Goal: Contribute content: Contribute content

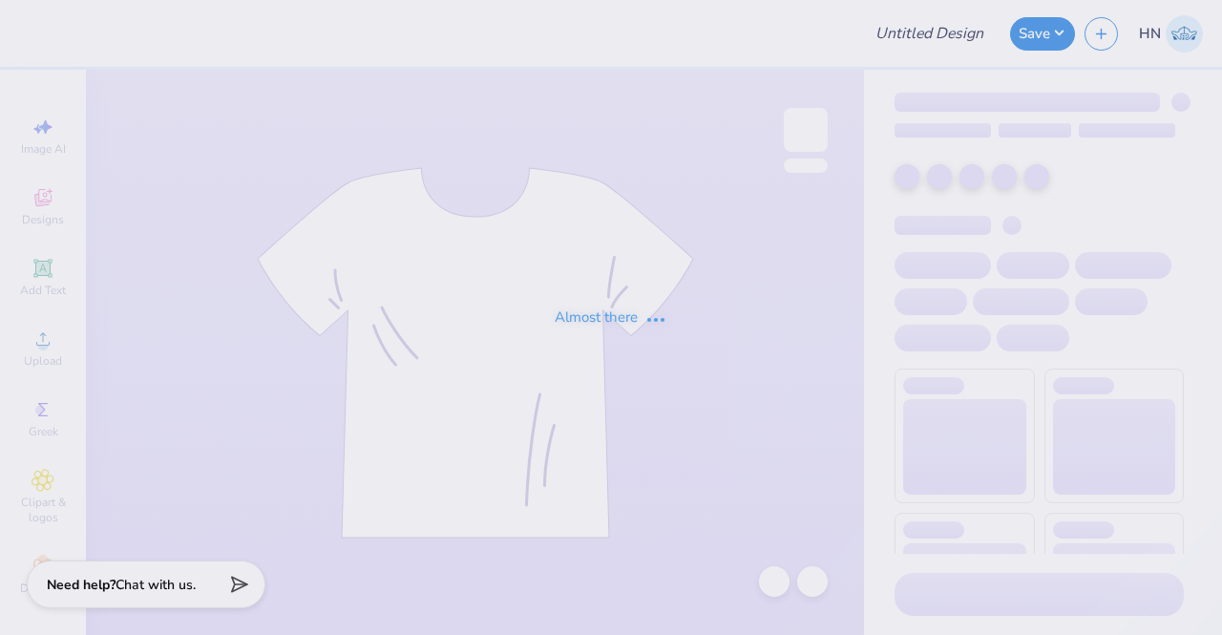
type input "WIA Hats"
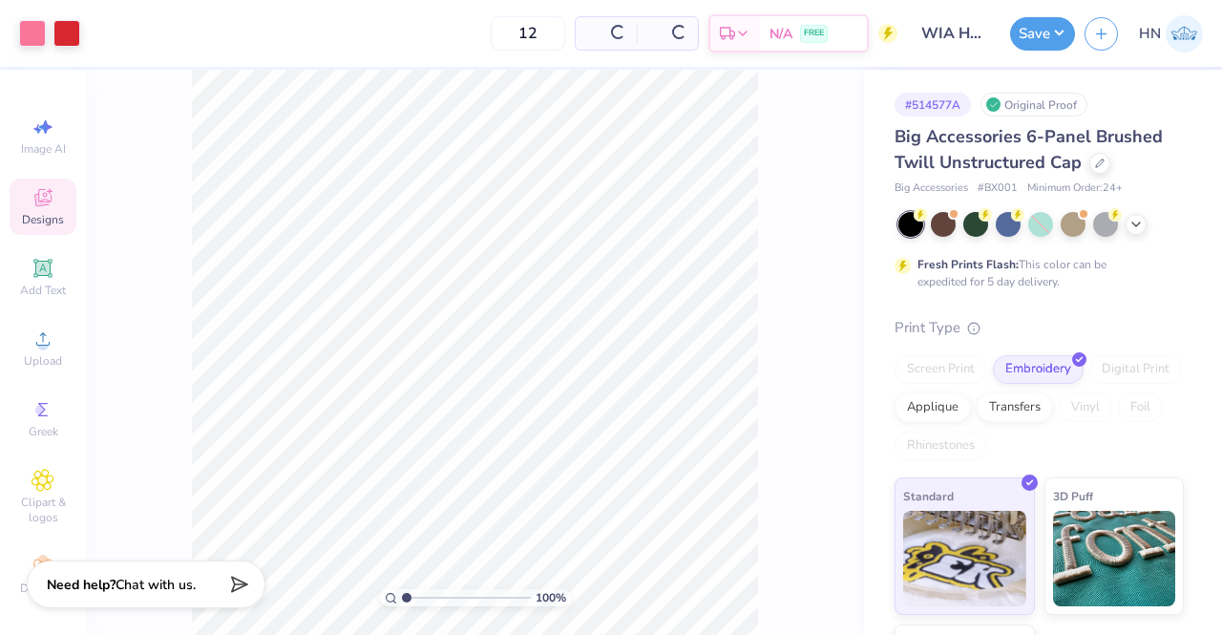
click at [57, 215] on div "Designs" at bounding box center [43, 207] width 67 height 56
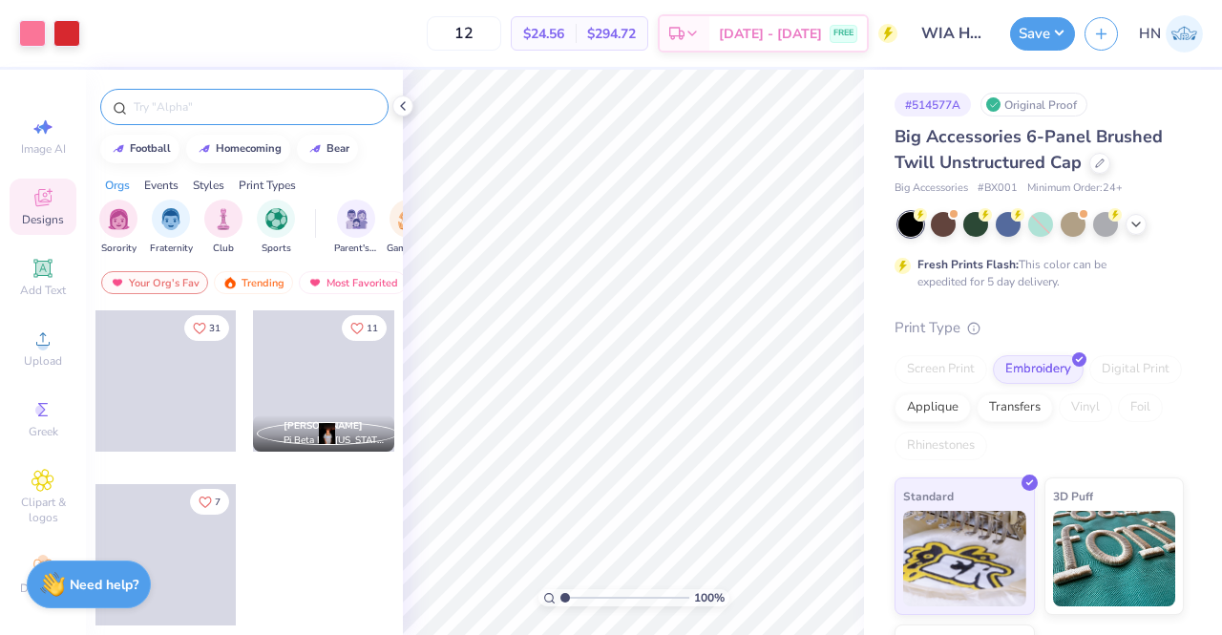
click at [176, 117] on div at bounding box center [244, 107] width 288 height 36
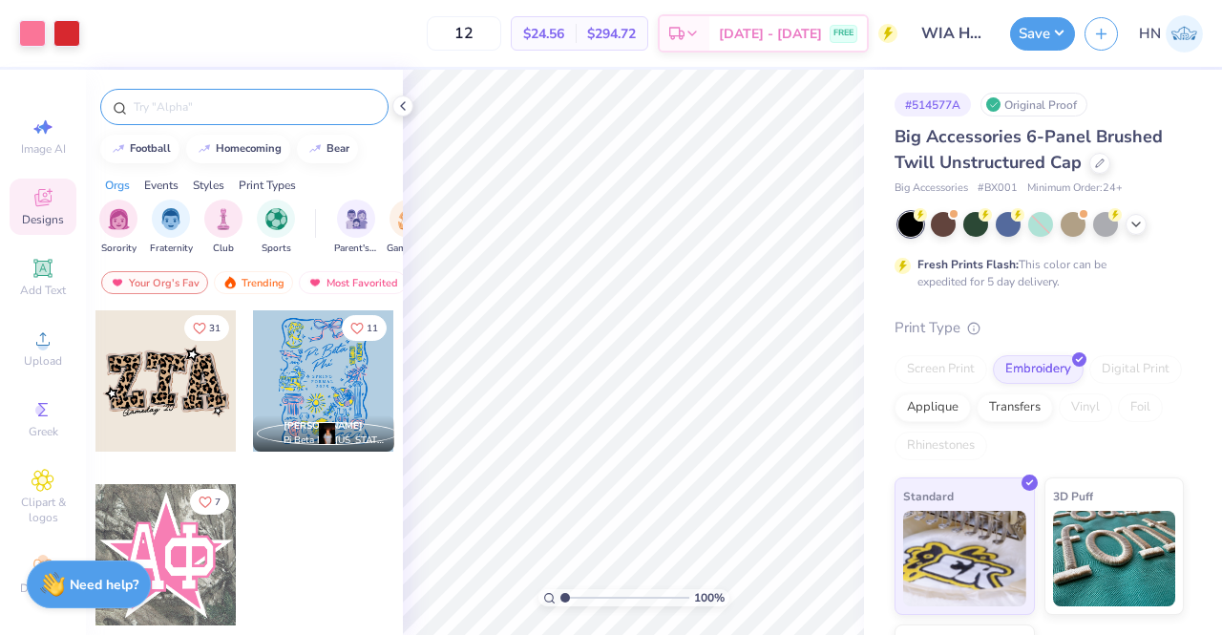
click at [162, 104] on input "text" at bounding box center [254, 106] width 244 height 19
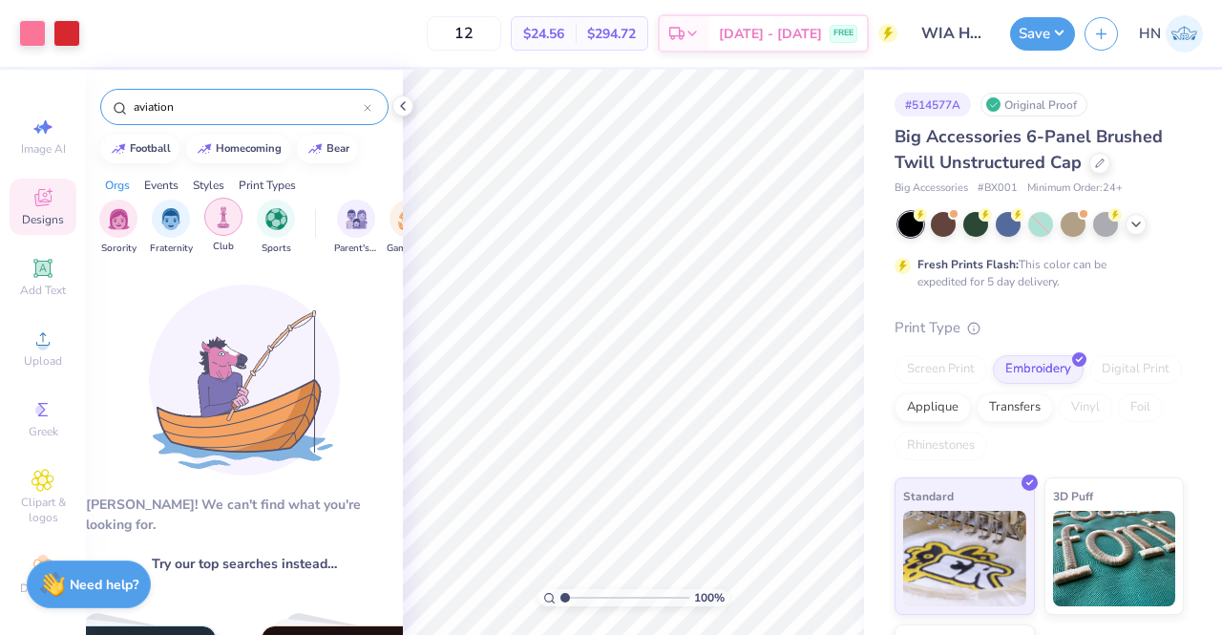
click at [229, 222] on img "filter for Club" at bounding box center [223, 217] width 21 height 22
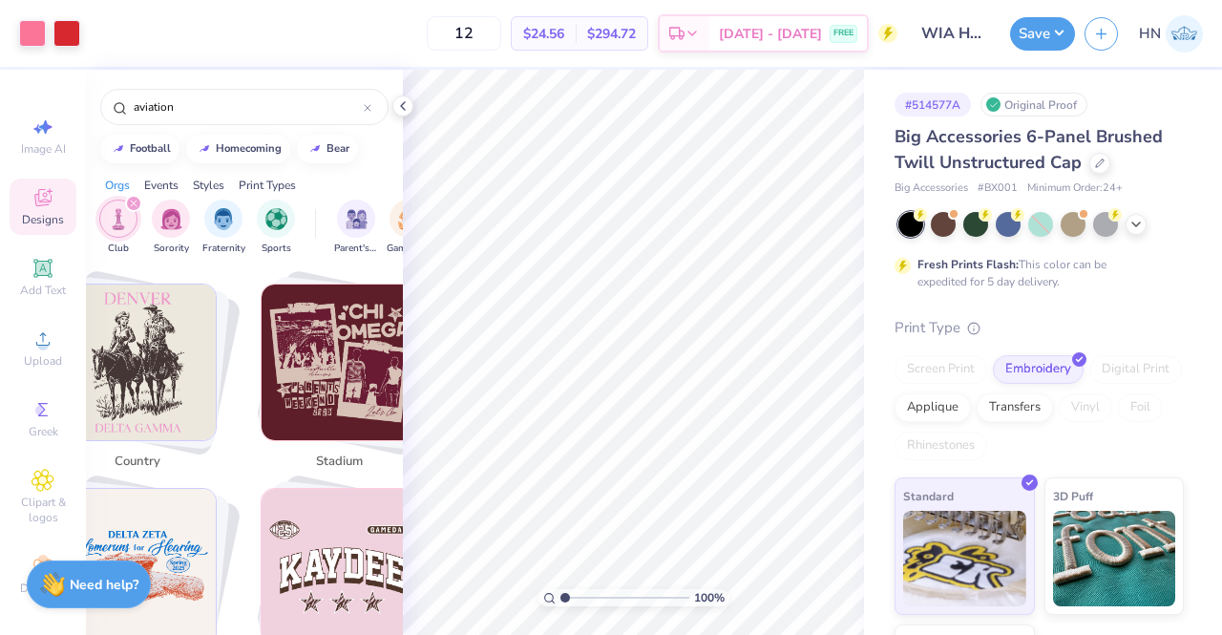
scroll to position [2673, 0]
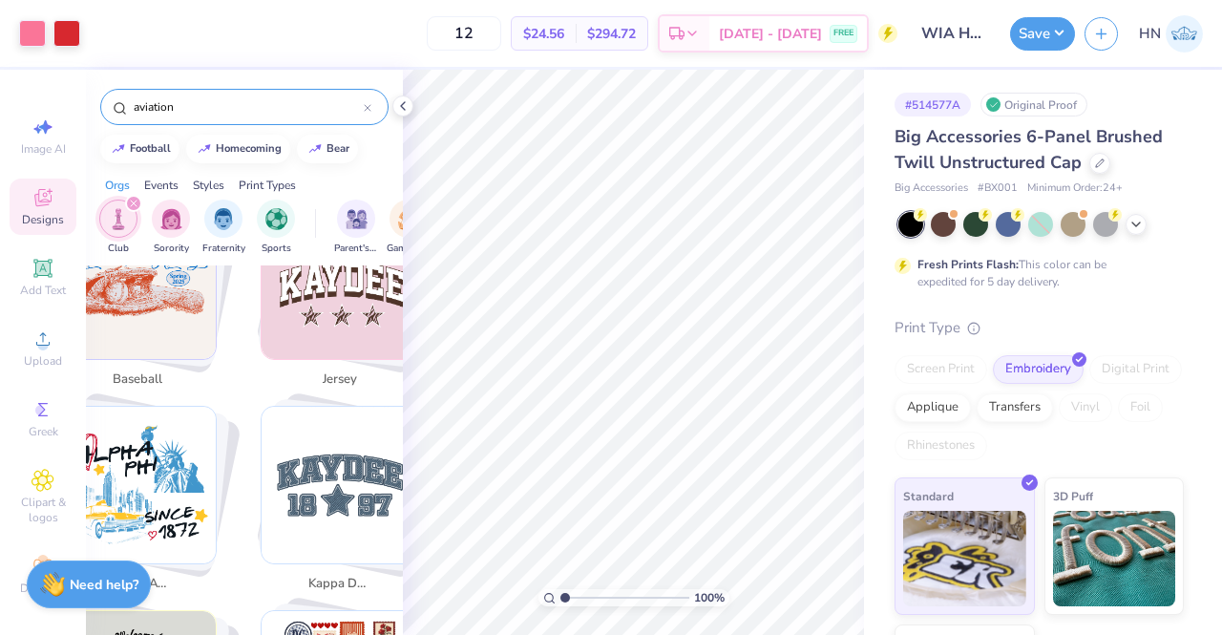
drag, startPoint x: 191, startPoint y: 106, endPoint x: 146, endPoint y: 106, distance: 44.9
click at [146, 106] on input "aviation" at bounding box center [248, 106] width 232 height 19
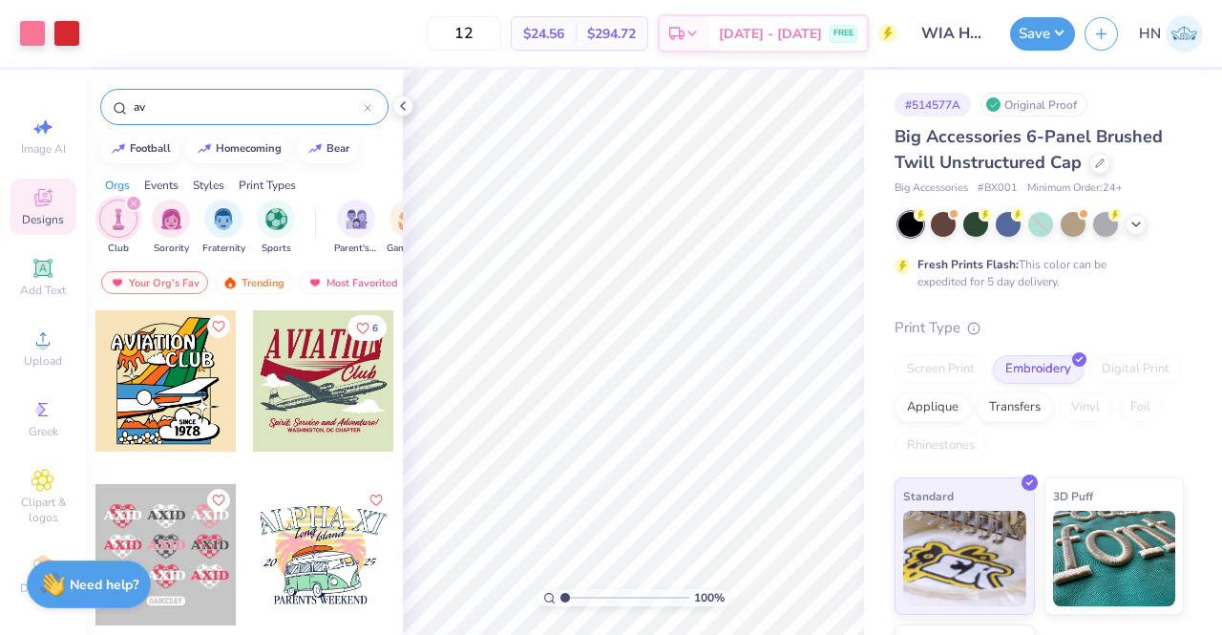
type input "a"
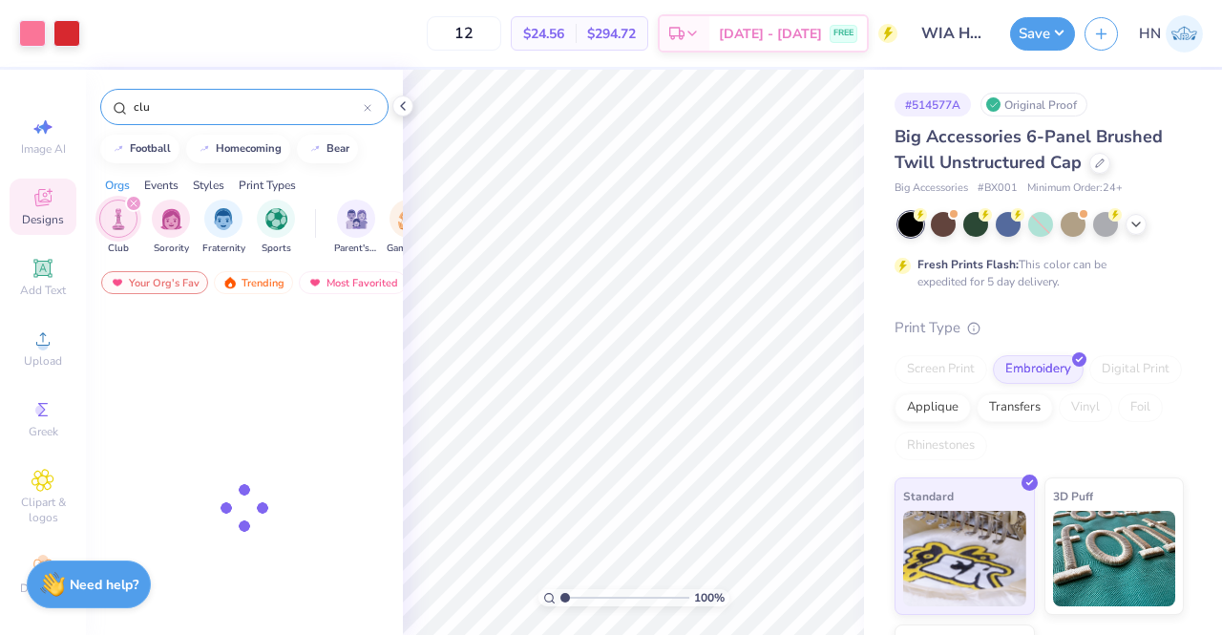
type input "club"
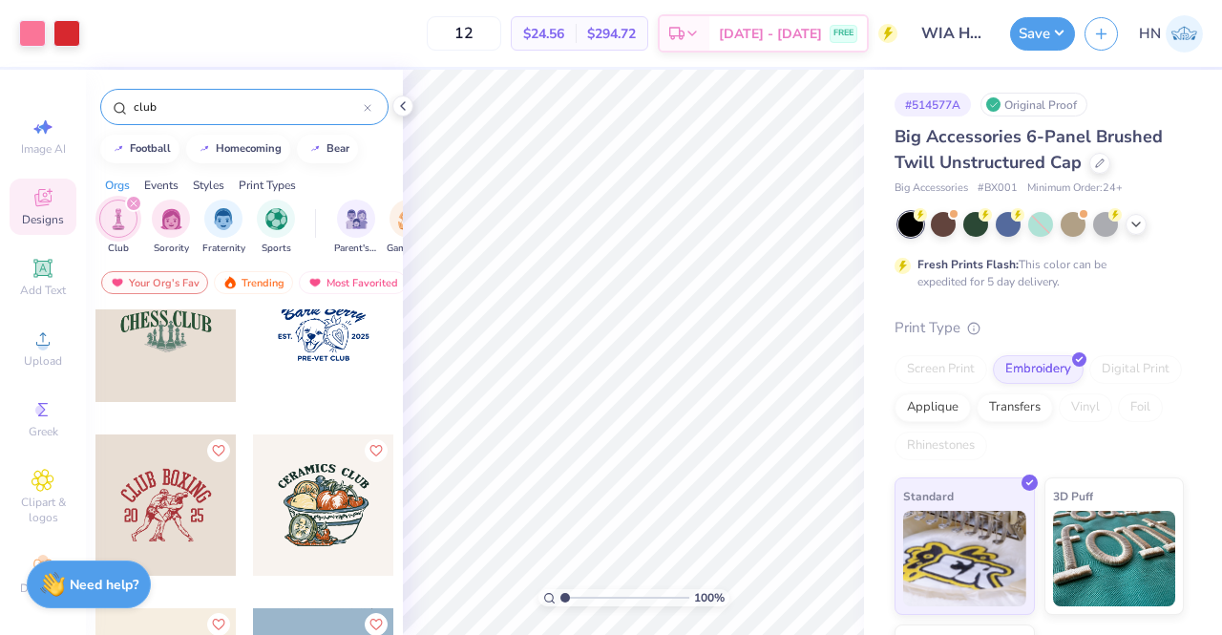
scroll to position [1052, 0]
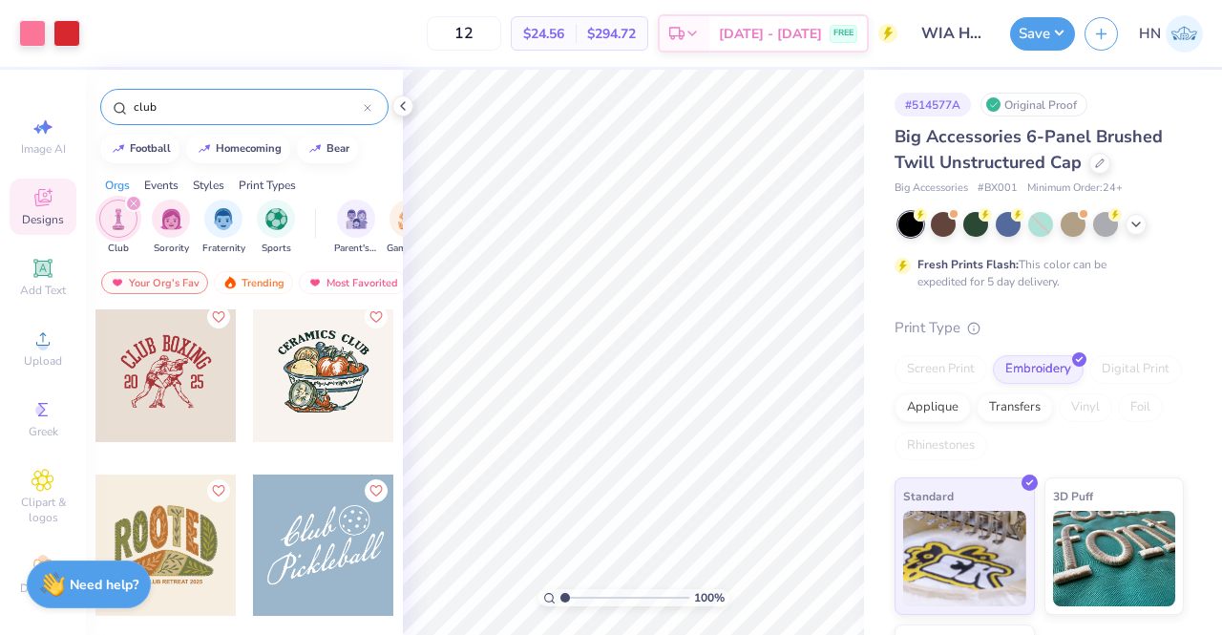
drag, startPoint x: 115, startPoint y: 114, endPoint x: 95, endPoint y: 114, distance: 19.1
click at [95, 114] on div "club" at bounding box center [244, 102] width 317 height 65
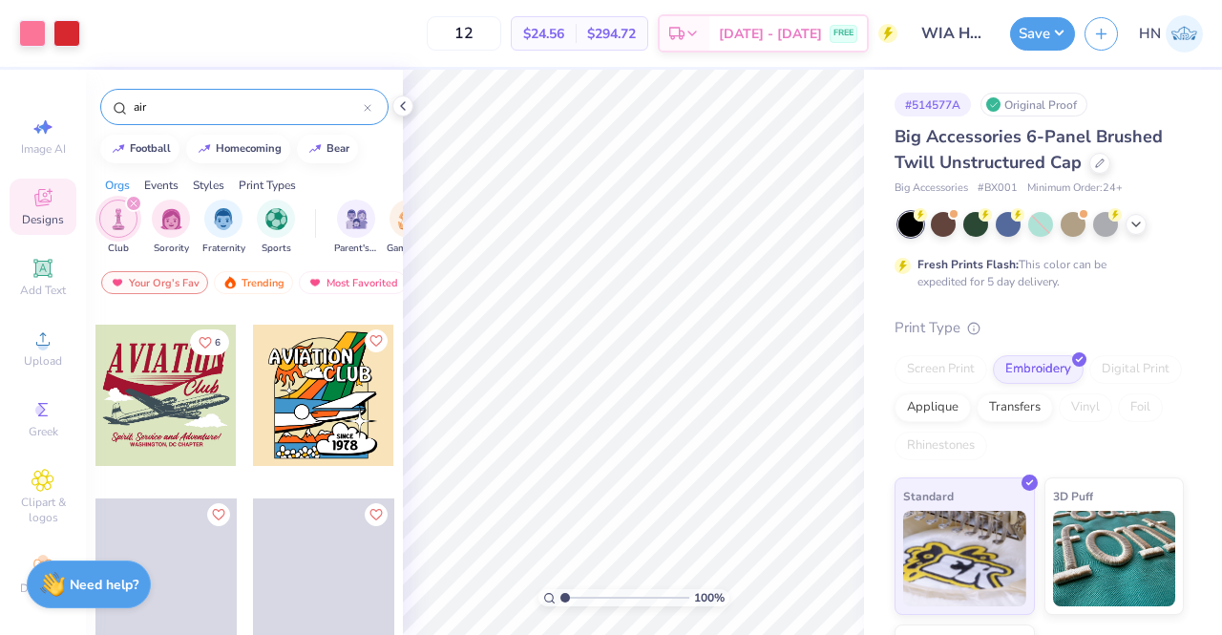
scroll to position [2383, 0]
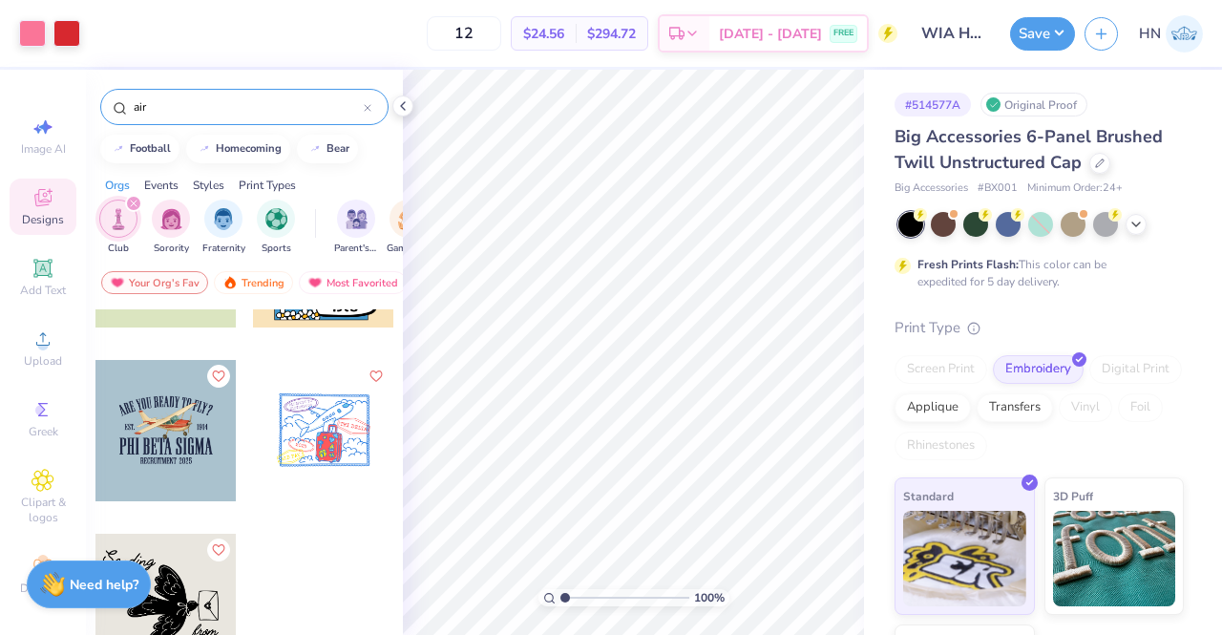
type input "air"
click at [348, 437] on div at bounding box center [323, 430] width 141 height 141
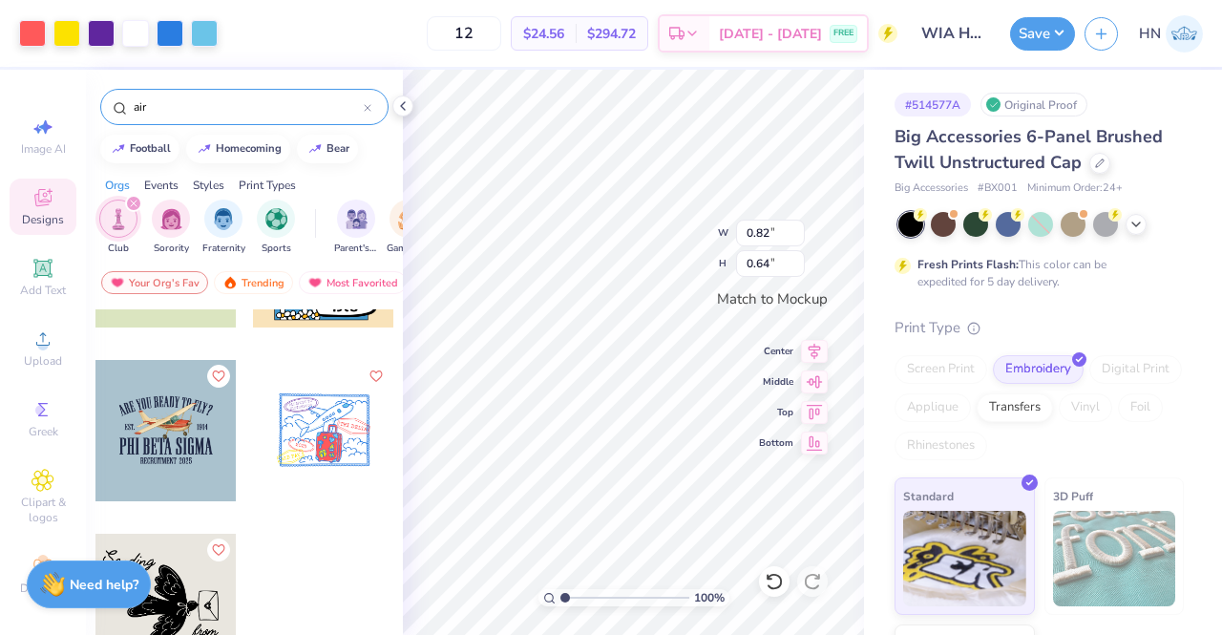
type input "0.82"
type input "0.64"
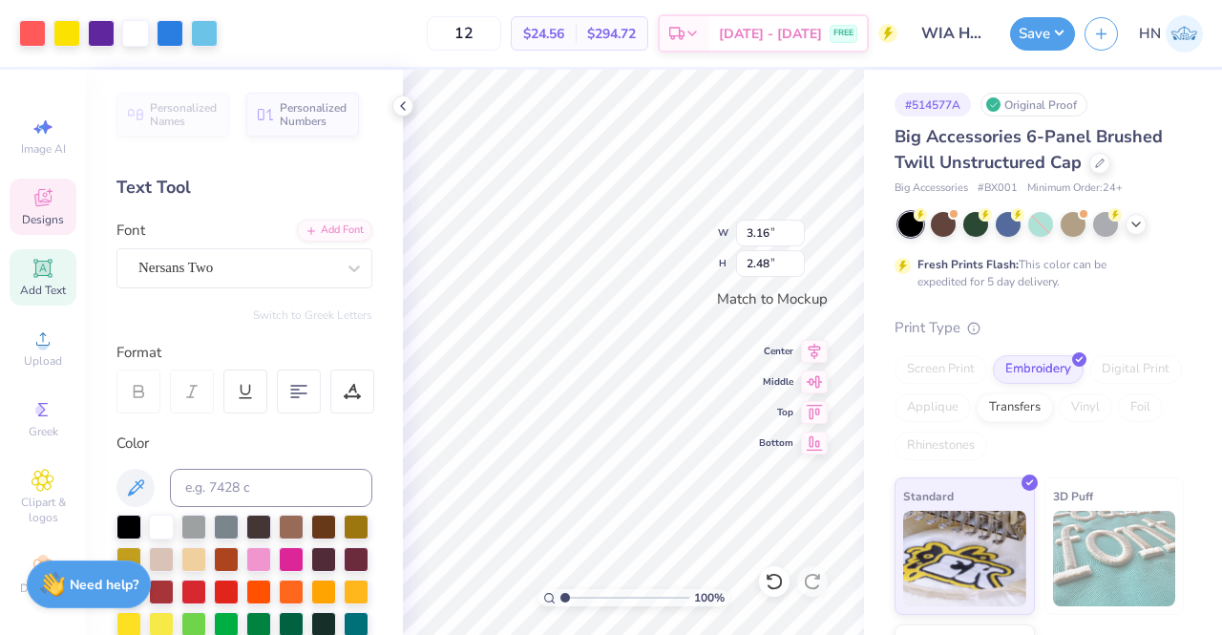
type input "3.16"
type input "2.48"
type input "0.90"
type input "0.30"
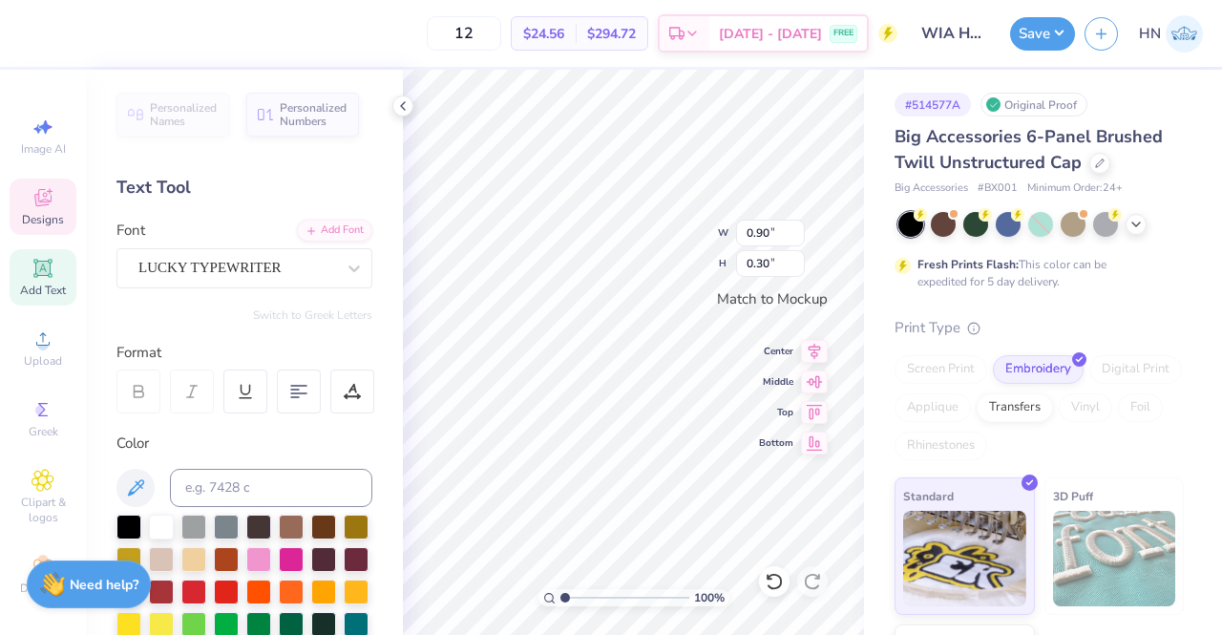
type textarea "T"
type textarea "W"
type textarea "Fly High"
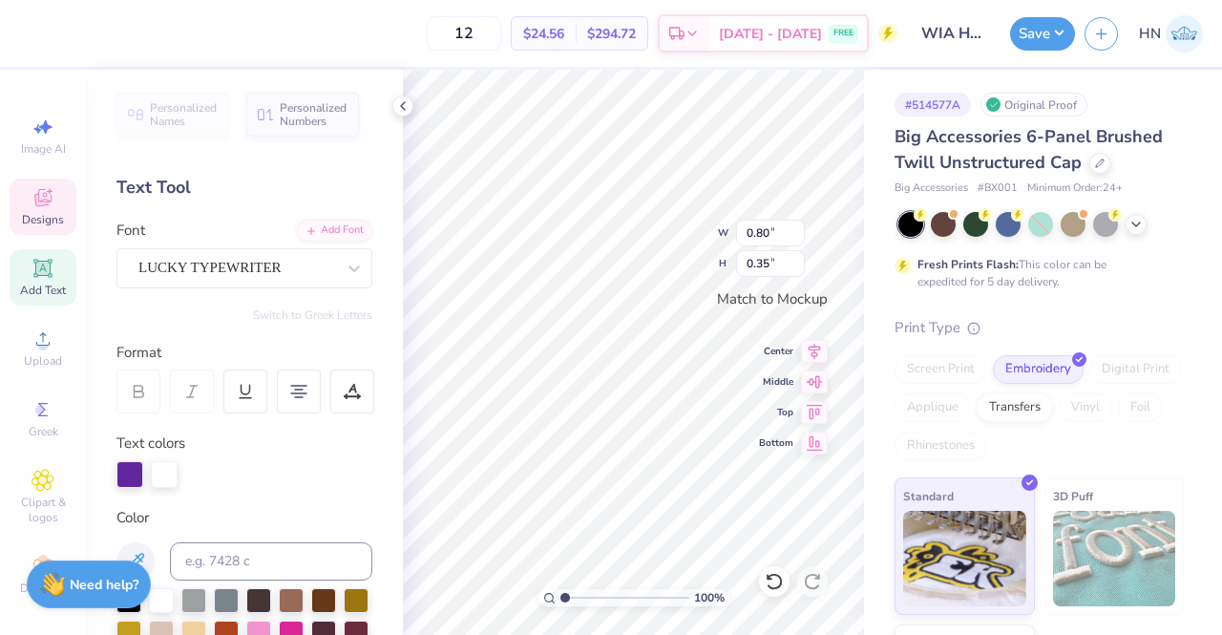
scroll to position [15, 6]
type textarea "P"
type textarea "W"
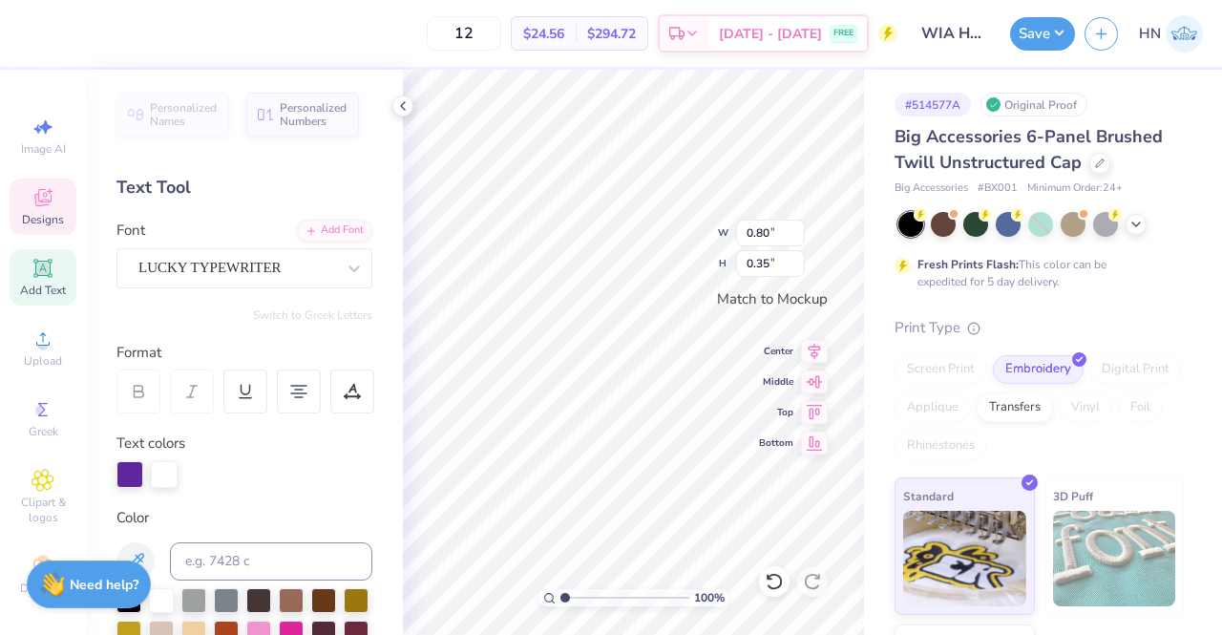
type textarea "WOMEN IN AVIATION"
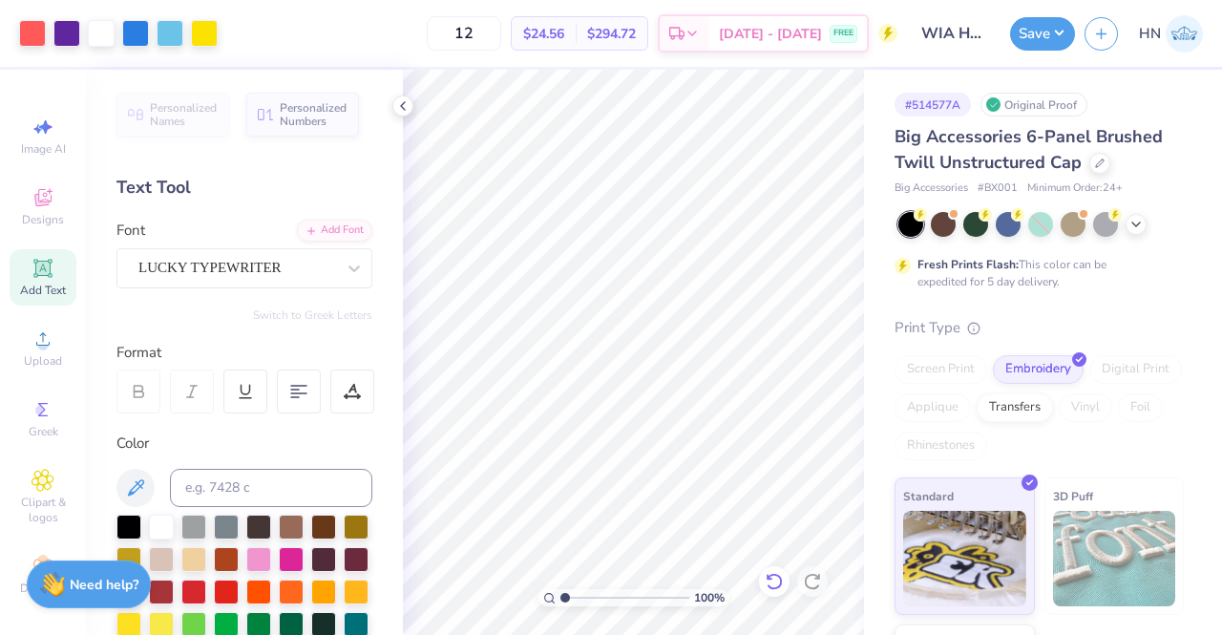
click at [778, 574] on icon at bounding box center [774, 581] width 19 height 19
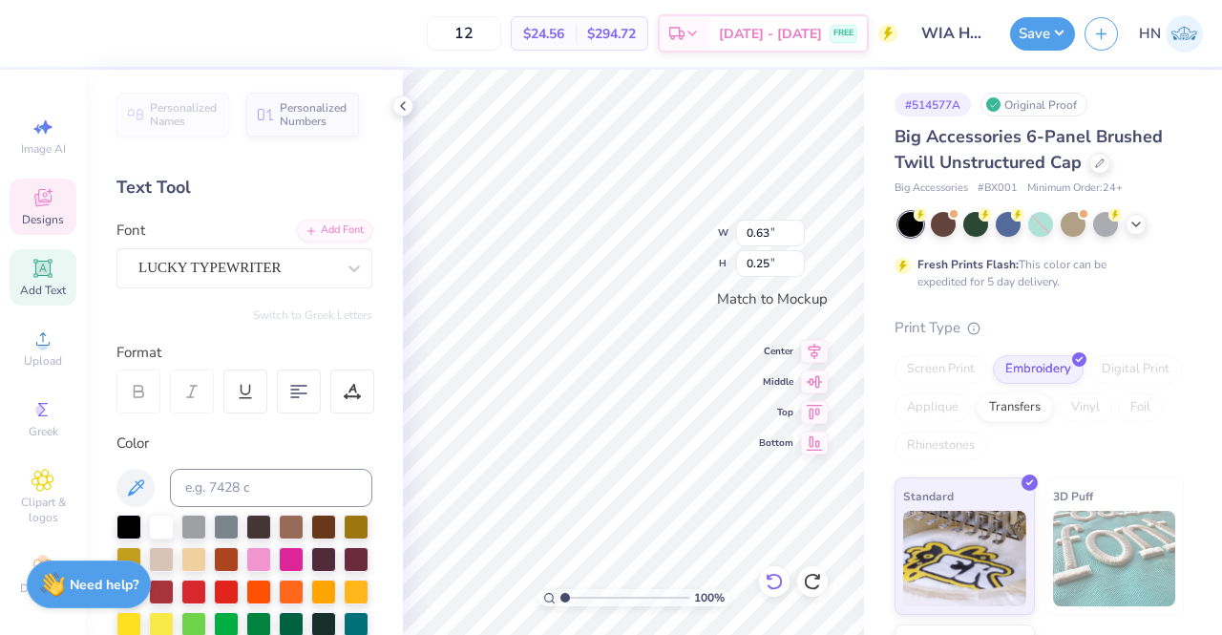
scroll to position [15, 2]
type textarea "B"
type textarea "WIA"
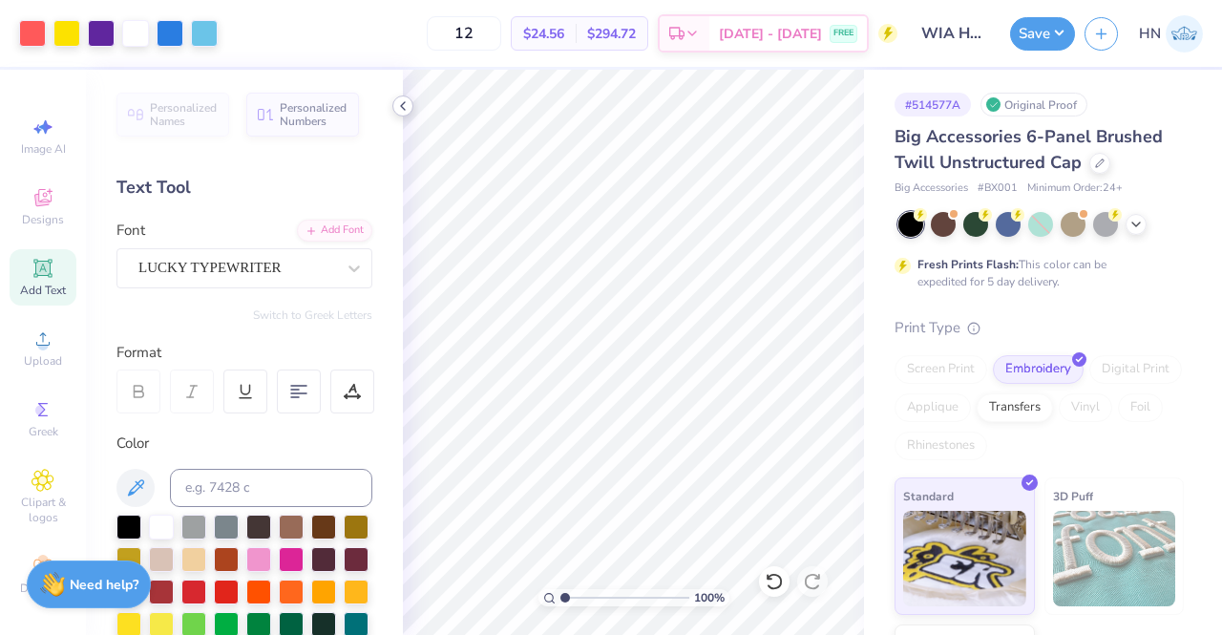
click at [404, 108] on icon at bounding box center [402, 105] width 15 height 15
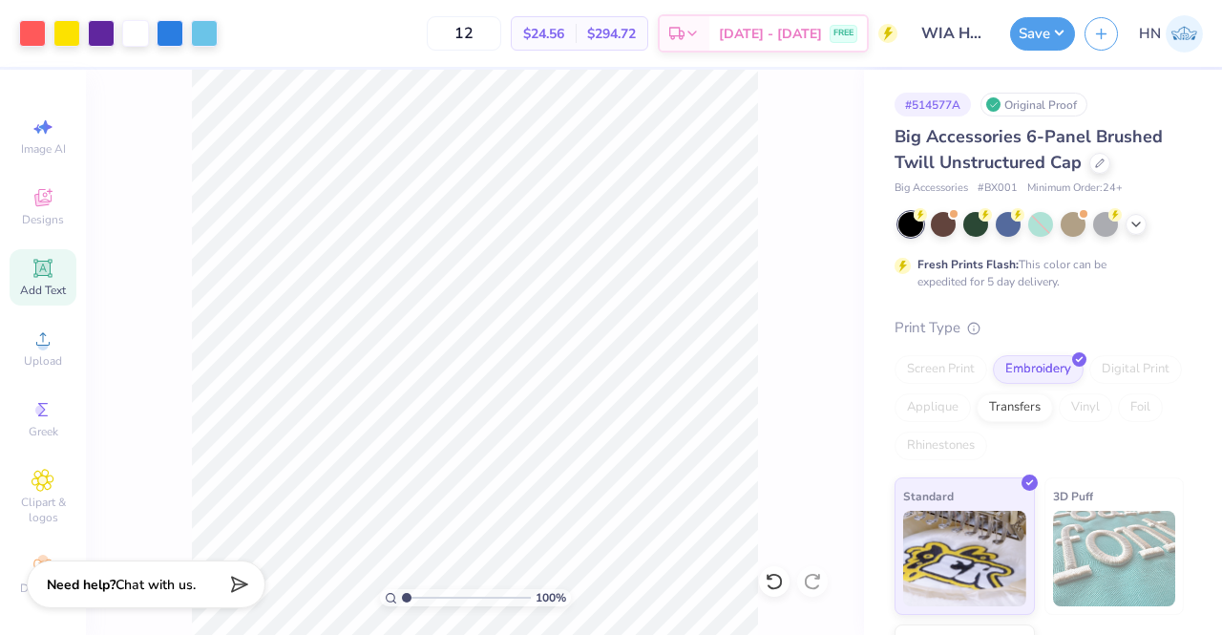
click at [1053, 403] on div "Transfers" at bounding box center [1015, 407] width 76 height 29
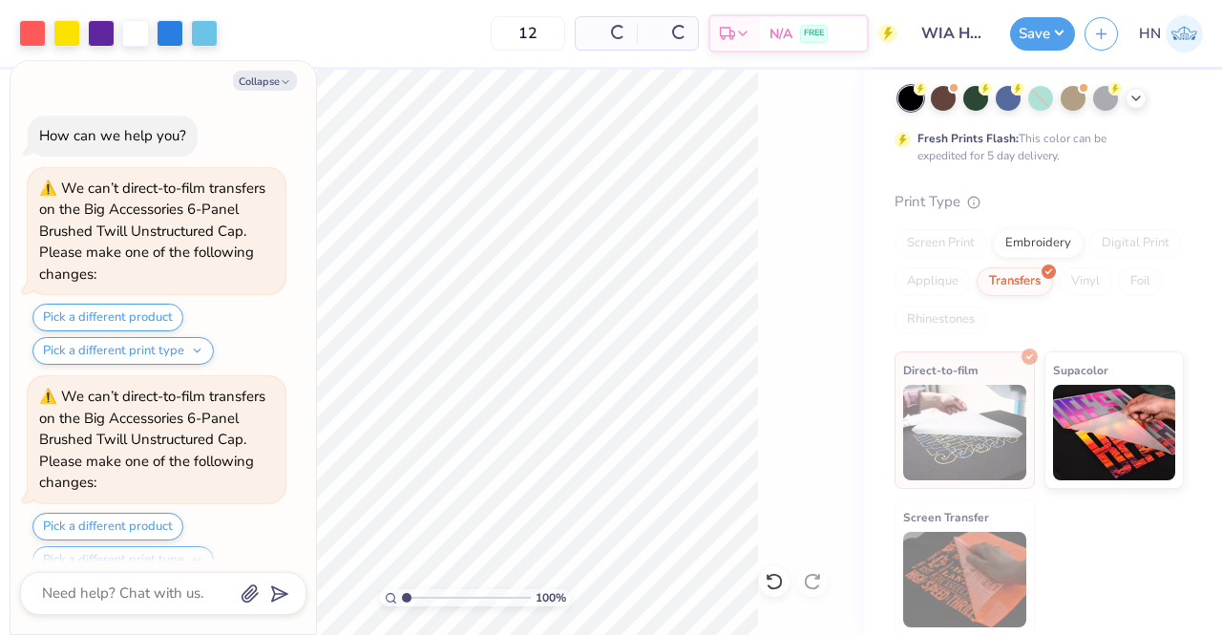
scroll to position [23, 0]
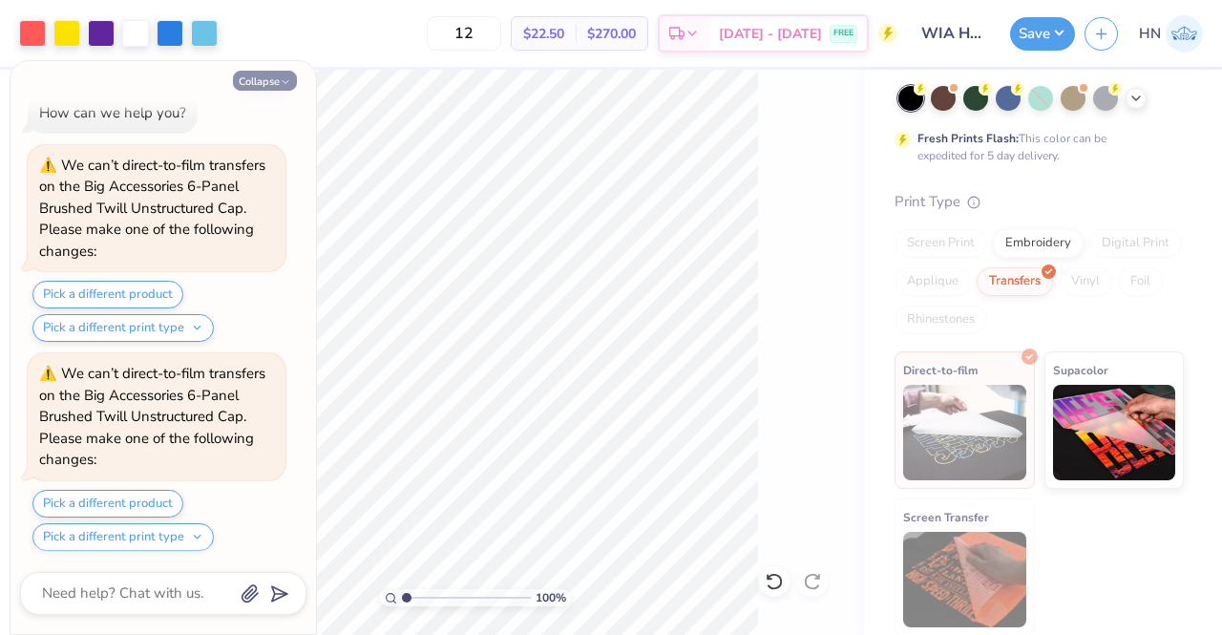
click at [272, 82] on button "Collapse" at bounding box center [265, 81] width 64 height 20
type textarea "x"
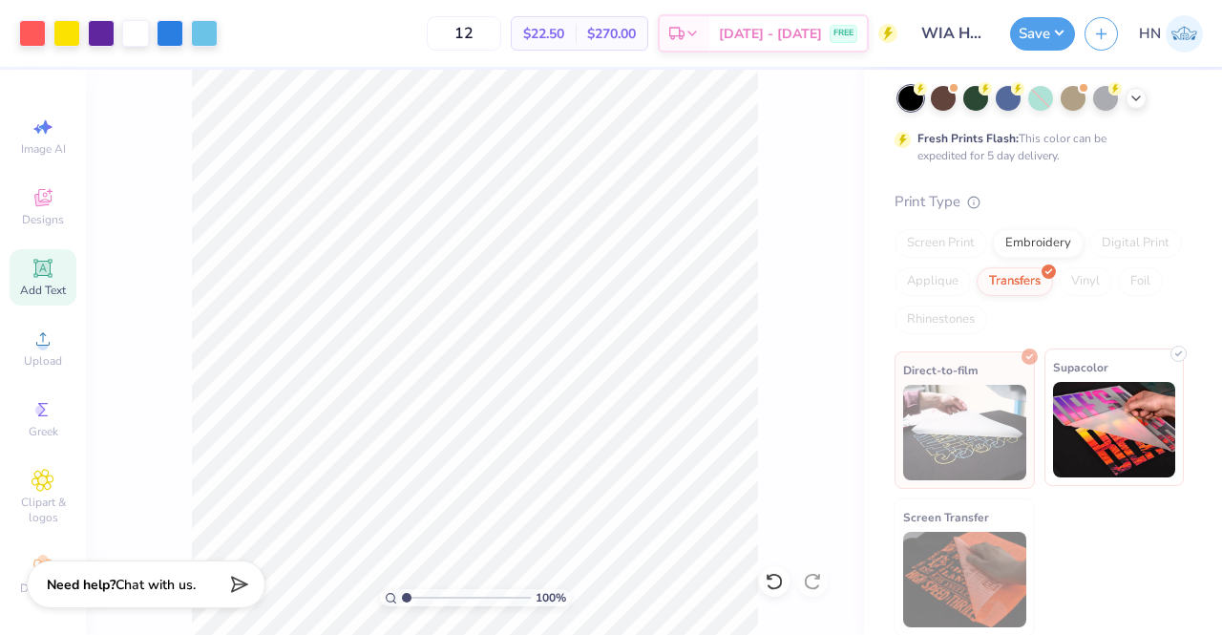
click at [1095, 434] on img at bounding box center [1114, 429] width 123 height 95
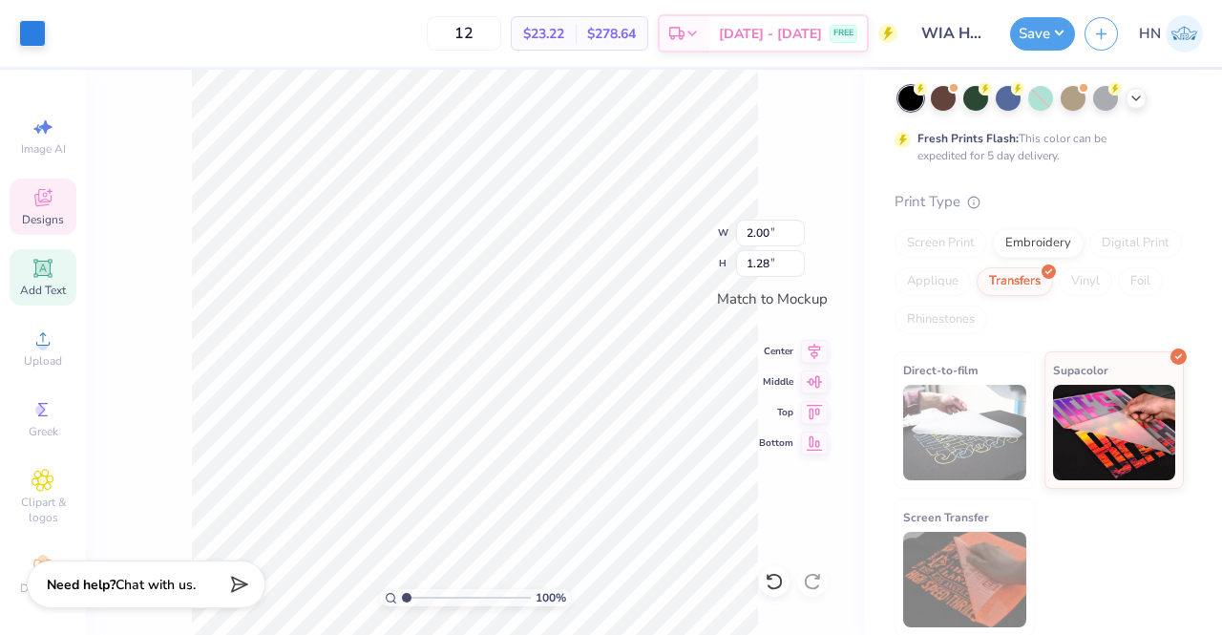
type input "3.08"
type input "2.48"
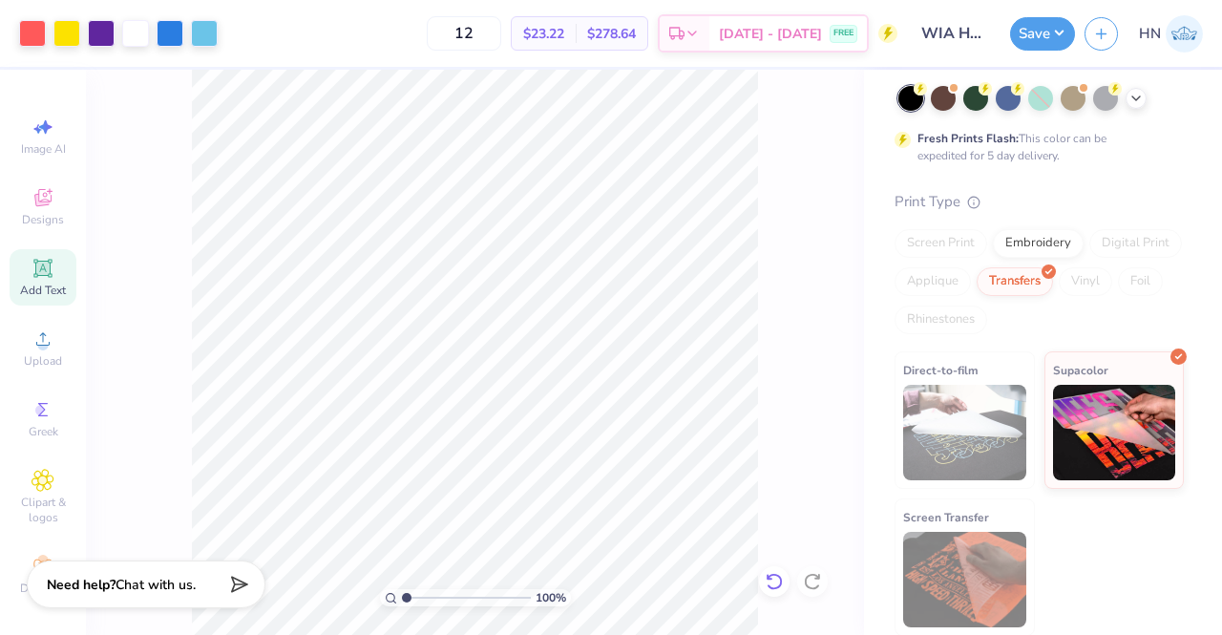
click at [774, 580] on icon at bounding box center [774, 581] width 19 height 19
type input "2.47"
type input "1.94"
click at [817, 350] on icon at bounding box center [815, 349] width 12 height 16
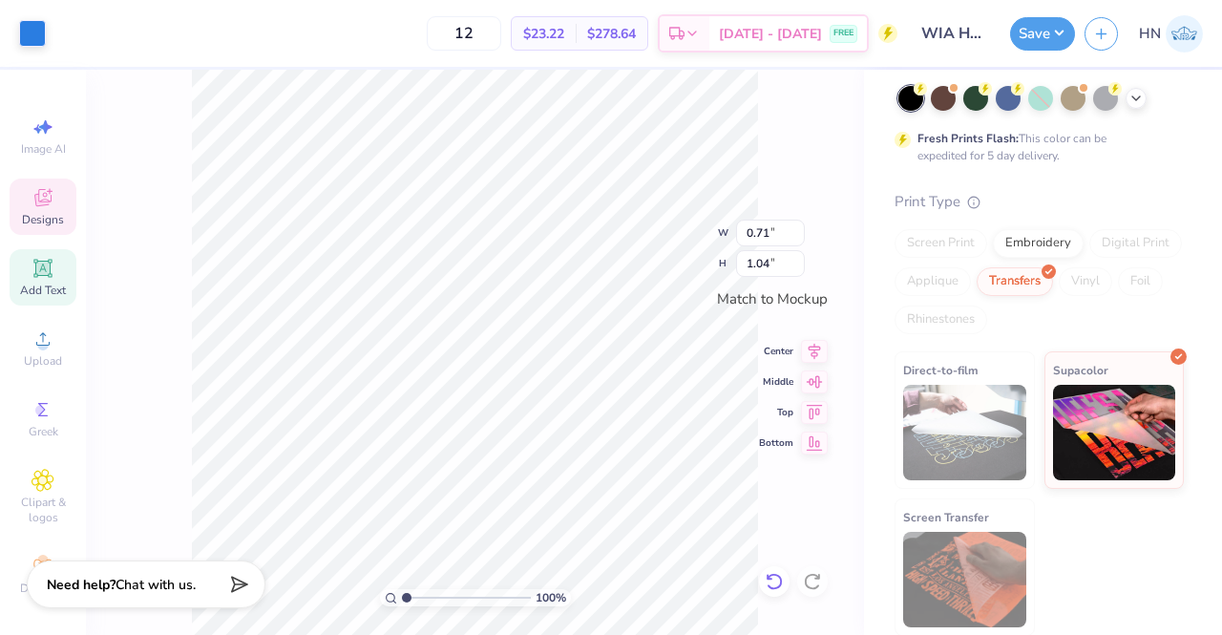
click at [778, 582] on icon at bounding box center [774, 581] width 19 height 19
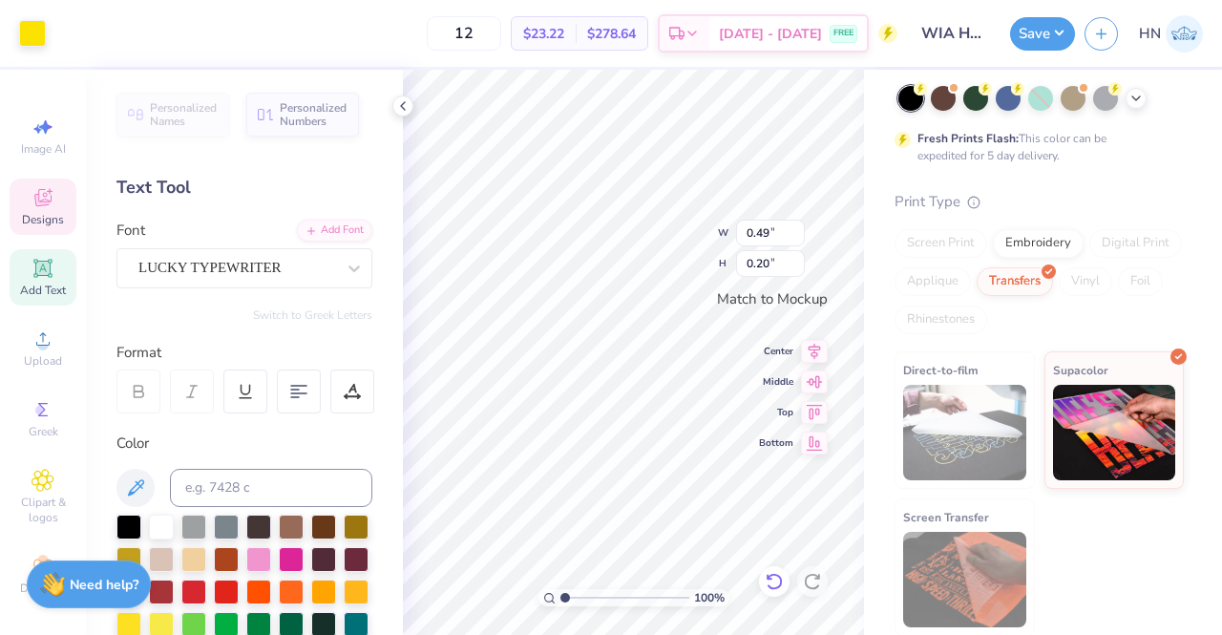
scroll to position [15, 2]
type textarea "B"
type textarea "WIA"
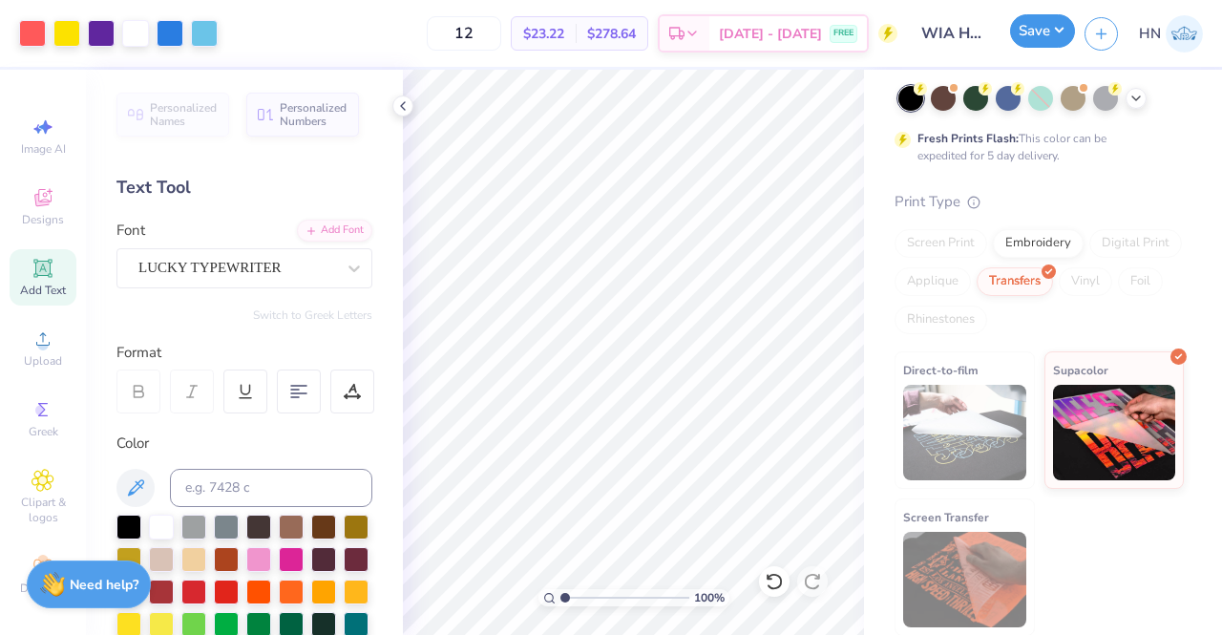
click at [1041, 30] on button "Save" at bounding box center [1042, 30] width 65 height 33
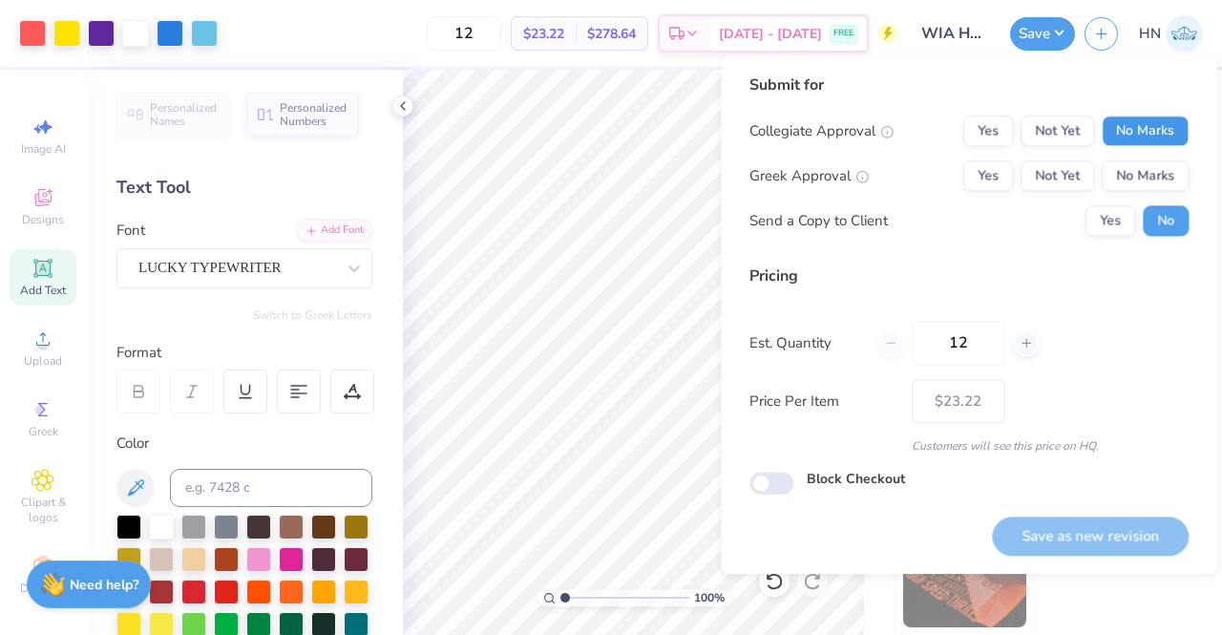
click at [1170, 138] on button "No Marks" at bounding box center [1145, 131] width 87 height 31
click at [1161, 161] on button "No Marks" at bounding box center [1145, 175] width 87 height 31
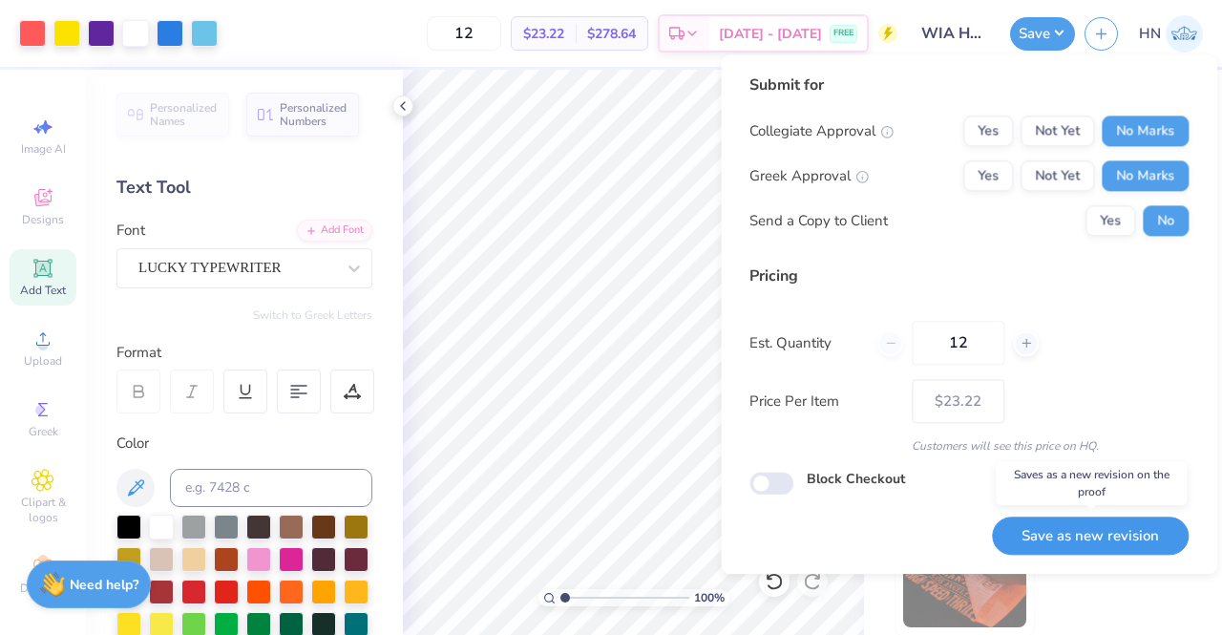
click at [1038, 530] on button "Save as new revision" at bounding box center [1090, 536] width 197 height 39
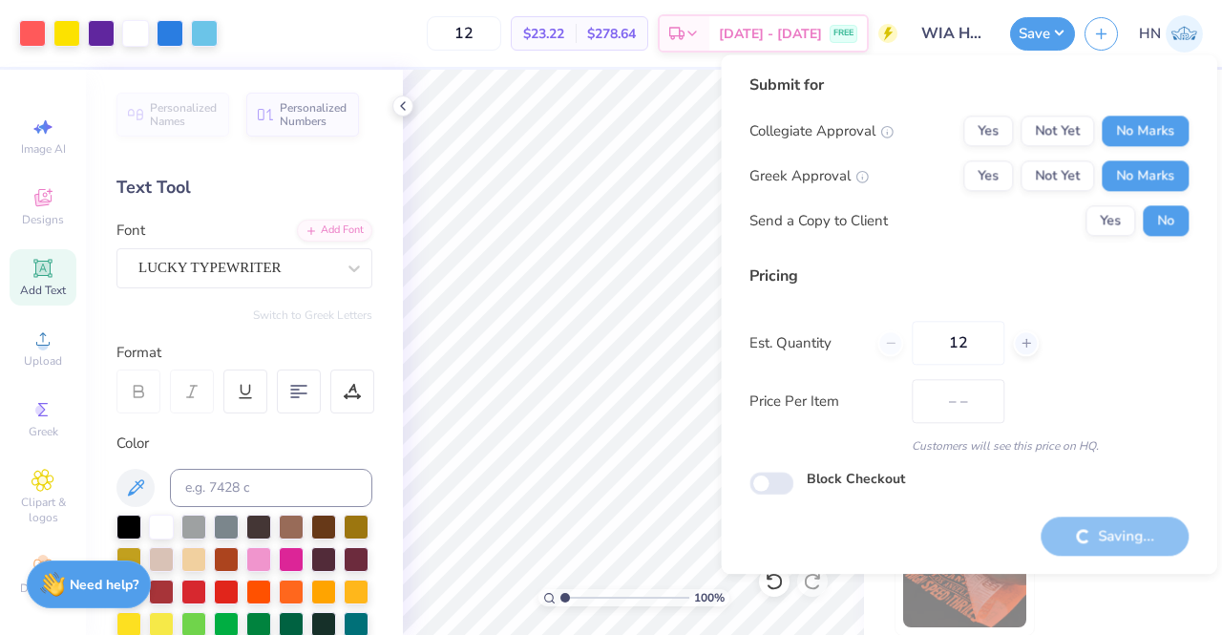
type input "$23.22"
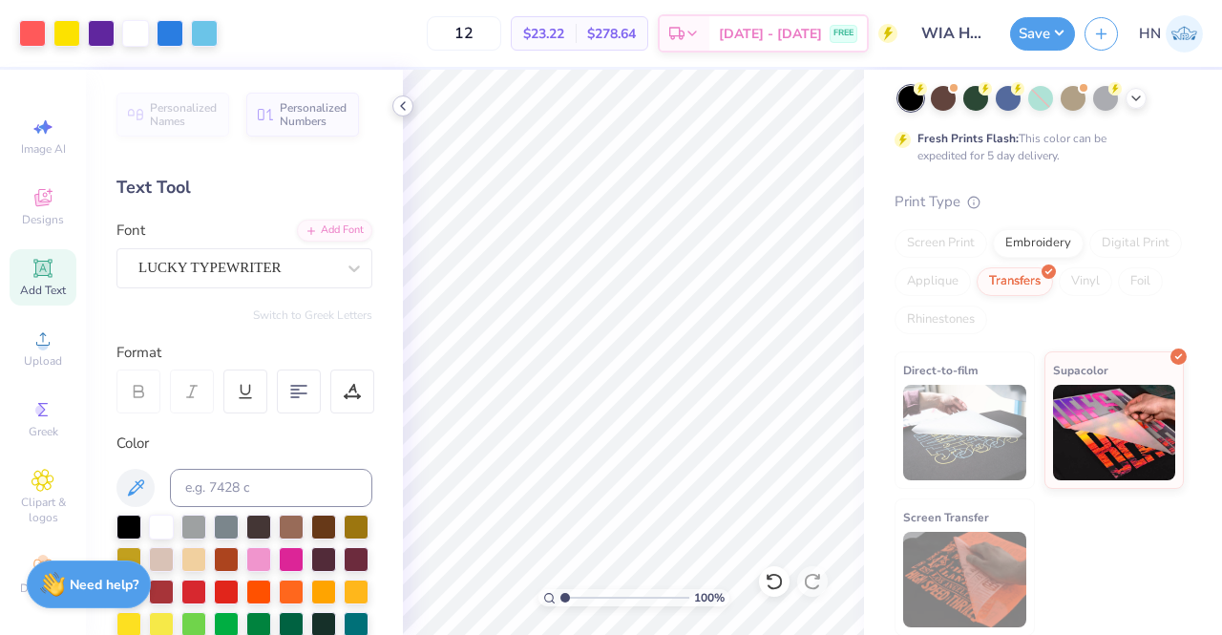
click at [401, 98] on icon at bounding box center [402, 105] width 15 height 15
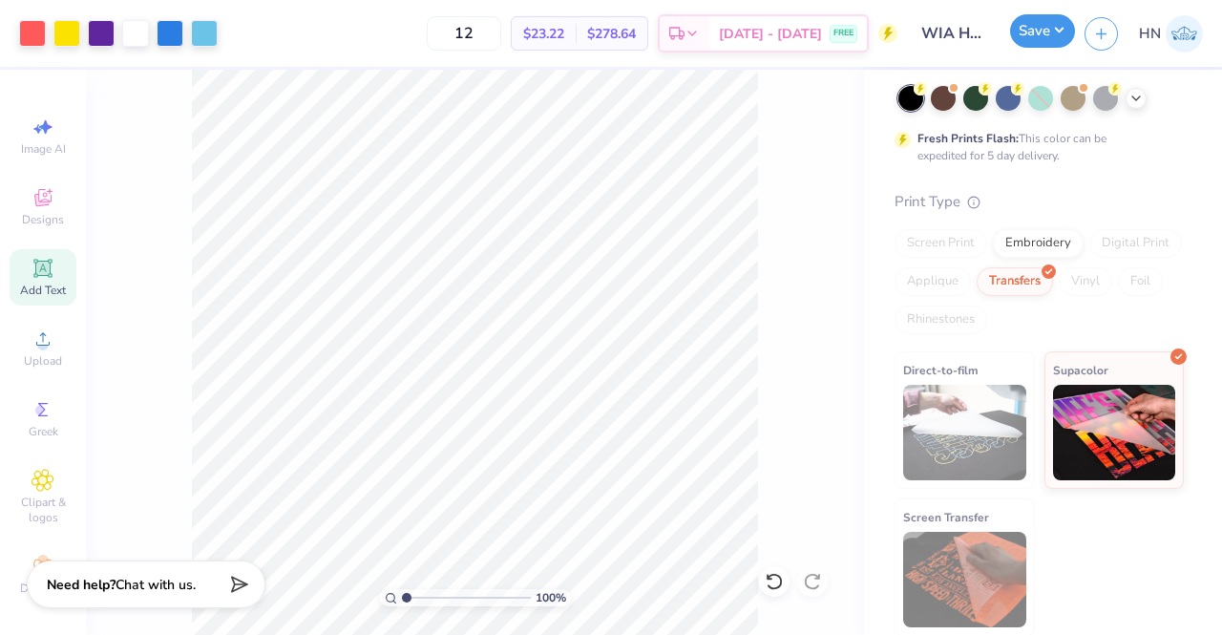
click at [1046, 38] on button "Save" at bounding box center [1042, 30] width 65 height 33
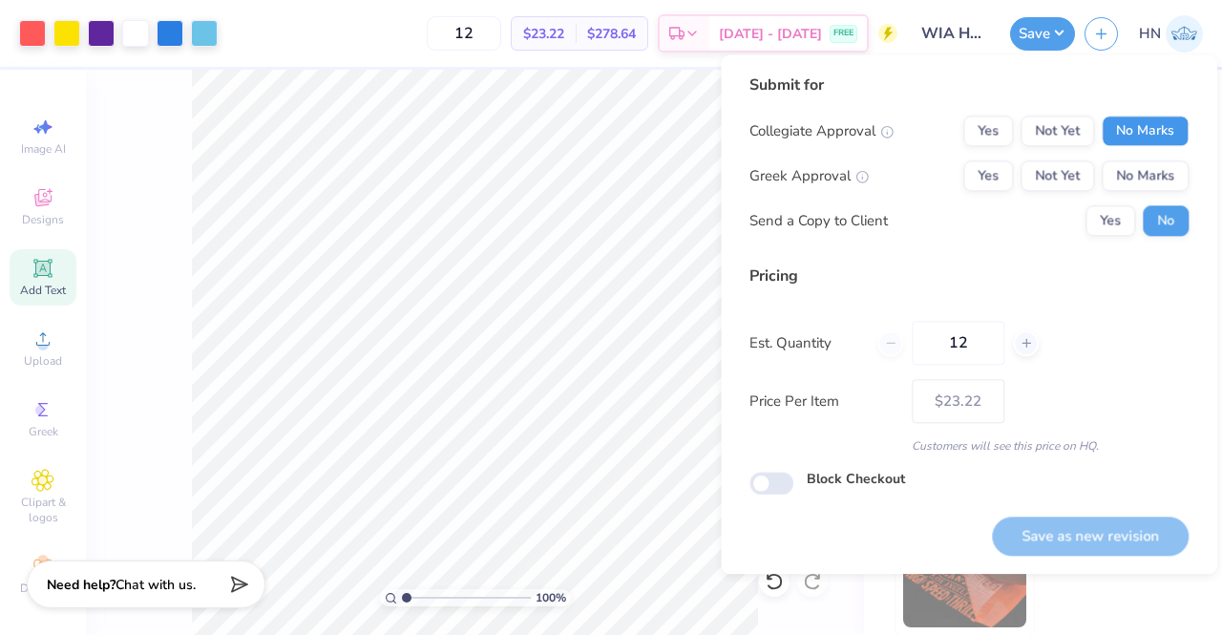
click at [1128, 137] on button "No Marks" at bounding box center [1145, 131] width 87 height 31
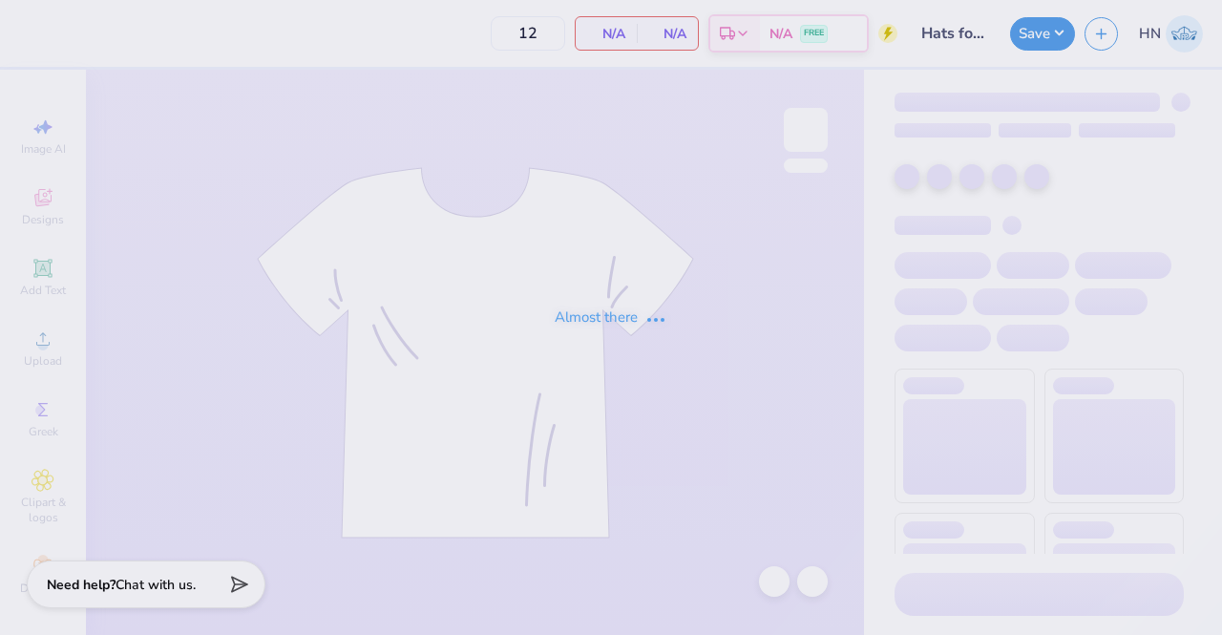
type input "Hats for WIA!"
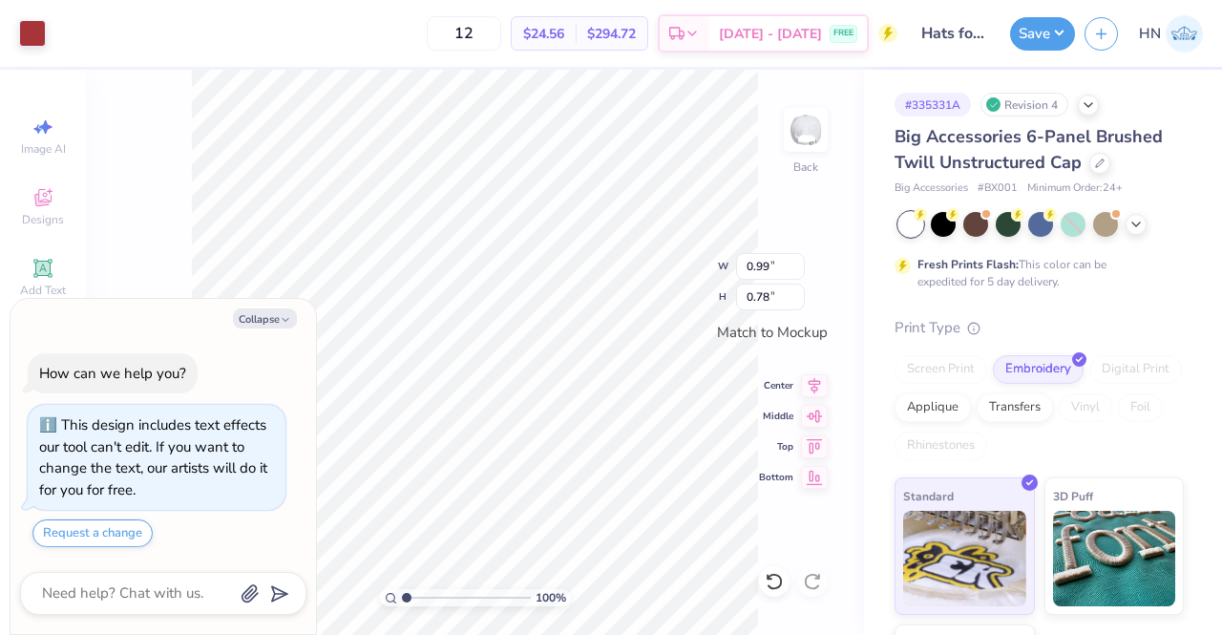
type textarea "x"
